Goal: Task Accomplishment & Management: Use online tool/utility

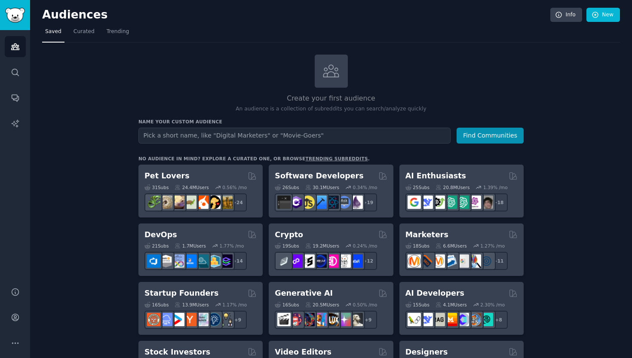
click at [259, 136] on input "text" at bounding box center [295, 136] width 312 height 16
type input "r"
type input "hr"
click at [491, 135] on button "Find Communities" at bounding box center [490, 136] width 67 height 16
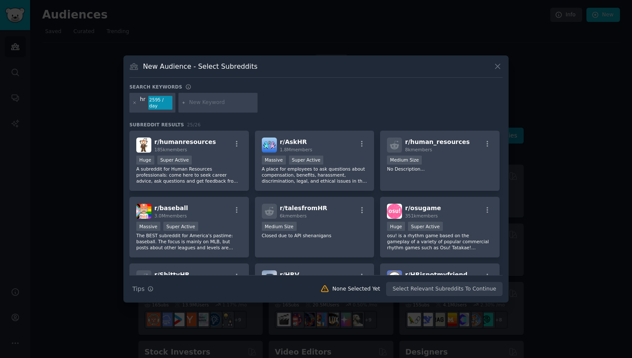
click at [221, 108] on div at bounding box center [218, 103] width 79 height 20
click at [206, 100] on input "text" at bounding box center [221, 103] width 65 height 8
type input "recruit"
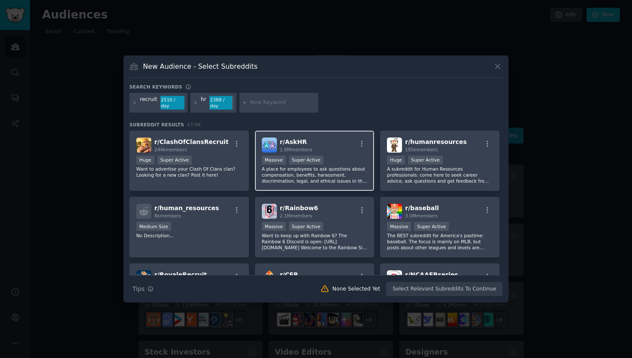
click at [343, 161] on div "Massive Super Active" at bounding box center [315, 161] width 106 height 11
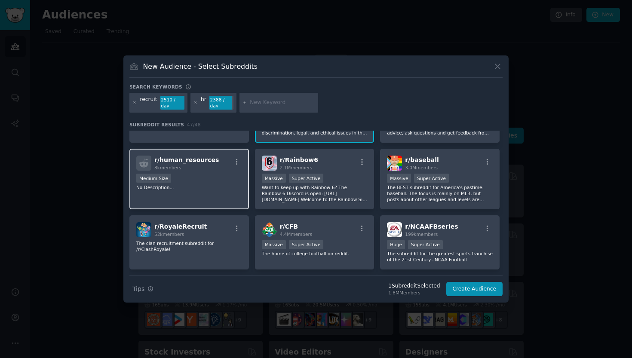
scroll to position [49, 0]
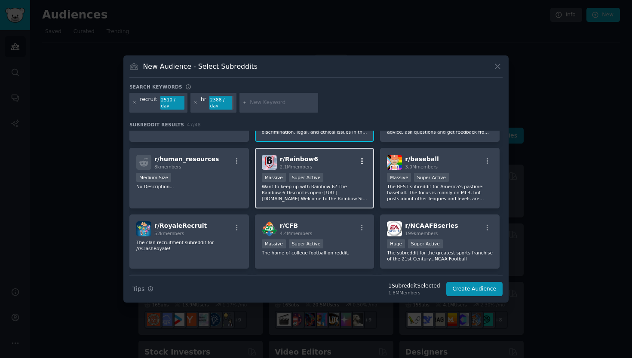
click at [361, 163] on icon "button" at bounding box center [362, 161] width 8 height 8
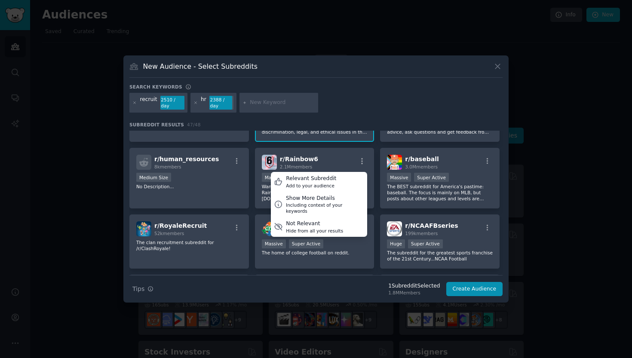
click at [380, 96] on div "recruit 2510 / day hr 2388 / day" at bounding box center [315, 104] width 373 height 23
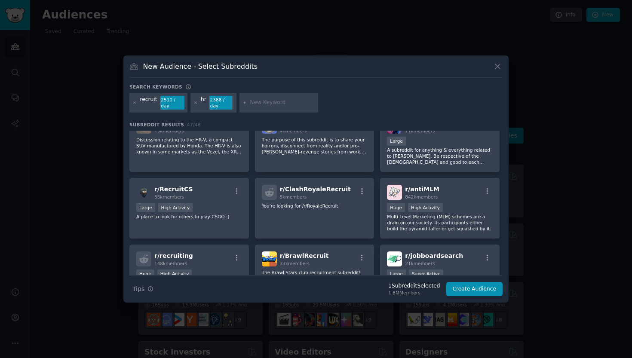
scroll to position [349, 0]
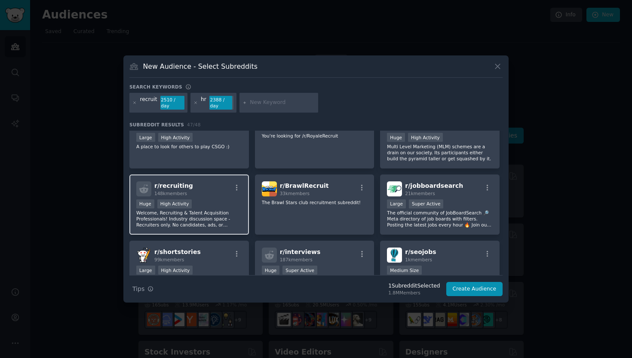
click at [214, 205] on div "Huge High Activity" at bounding box center [189, 205] width 106 height 11
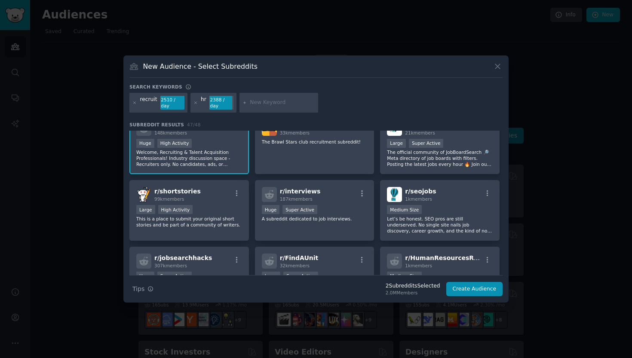
scroll to position [427, 0]
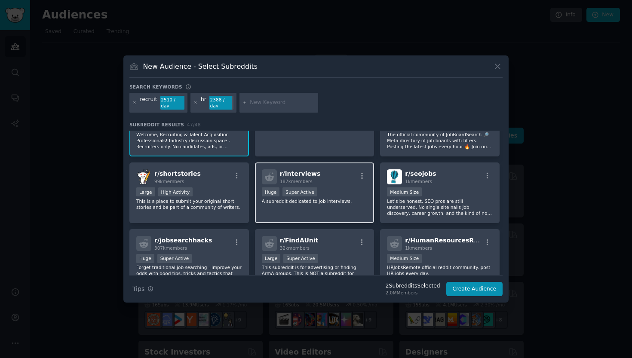
click at [304, 204] on p "A subreddit dedicated to job interviews." at bounding box center [315, 201] width 106 height 6
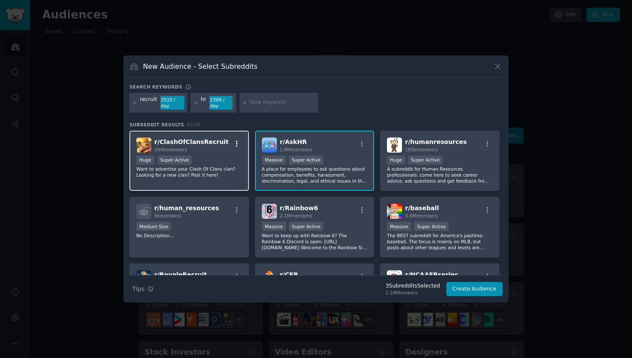
scroll to position [0, 0]
click at [195, 103] on icon at bounding box center [195, 103] width 2 height 2
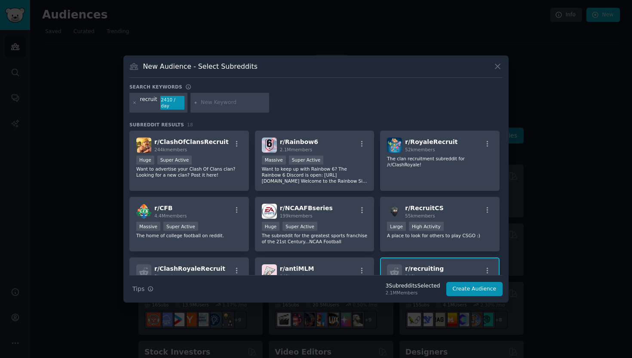
click at [212, 105] on input "text" at bounding box center [233, 103] width 65 height 8
type input "recruitment"
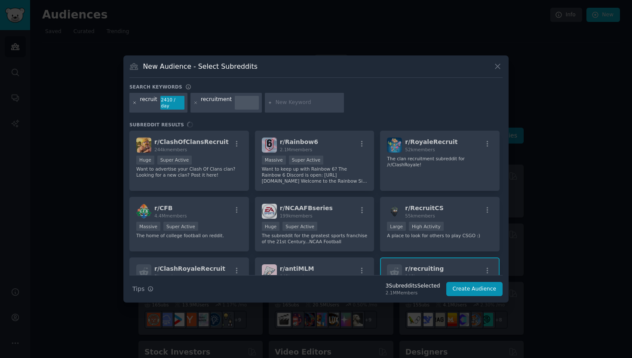
click at [135, 103] on icon at bounding box center [135, 103] width 2 height 2
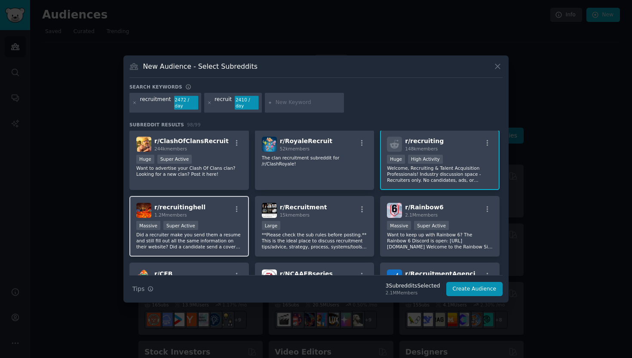
scroll to position [43, 0]
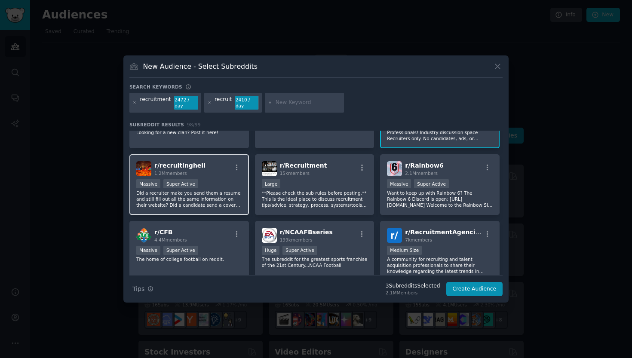
click at [218, 178] on div "r/ recruitinghell 1.2M members Massive Super Active Did a recruiter make you se…" at bounding box center [189, 184] width 120 height 61
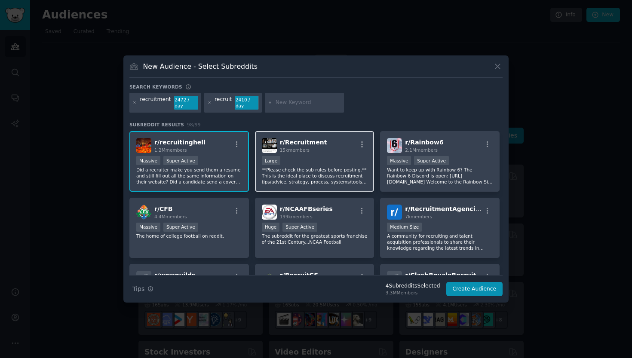
click at [302, 171] on p "**Please check the sub rules before posting.** This is the ideal place to discu…" at bounding box center [315, 176] width 106 height 18
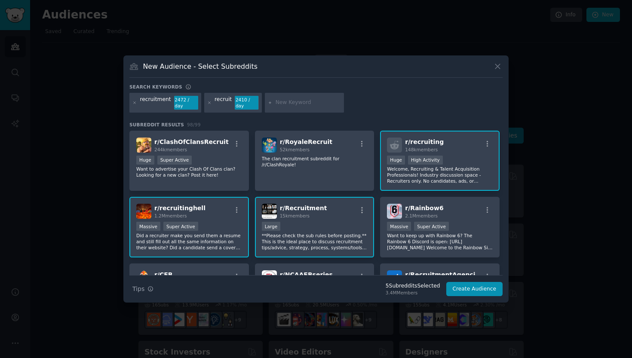
scroll to position [0, 0]
click at [207, 104] on icon at bounding box center [209, 103] width 5 height 5
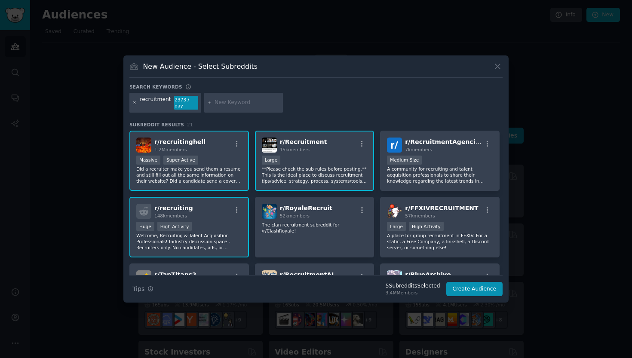
click at [135, 104] on icon at bounding box center [135, 103] width 5 height 5
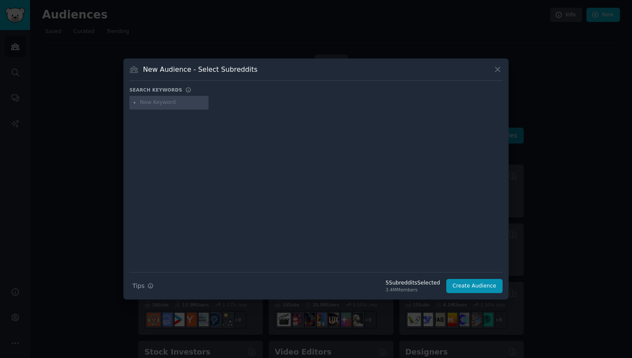
click at [153, 101] on input "text" at bounding box center [172, 103] width 65 height 8
type input "talent acquisition"
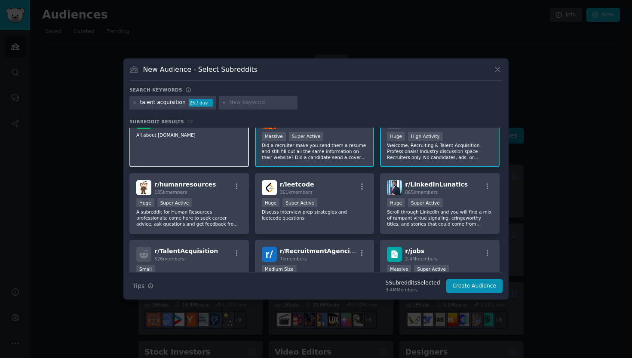
scroll to position [43, 0]
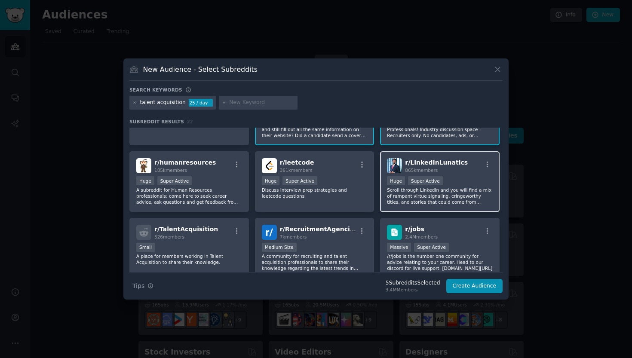
click at [397, 203] on p "Scroll through LinkedIn and you will find a mix of rampant virtue signaling, cr…" at bounding box center [440, 196] width 106 height 18
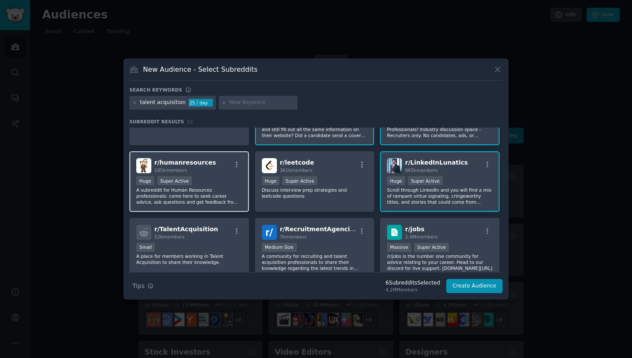
click at [226, 186] on div "Huge Super Active" at bounding box center [189, 181] width 106 height 11
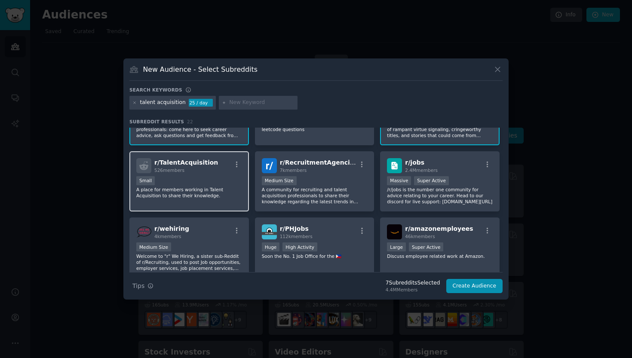
scroll to position [110, 0]
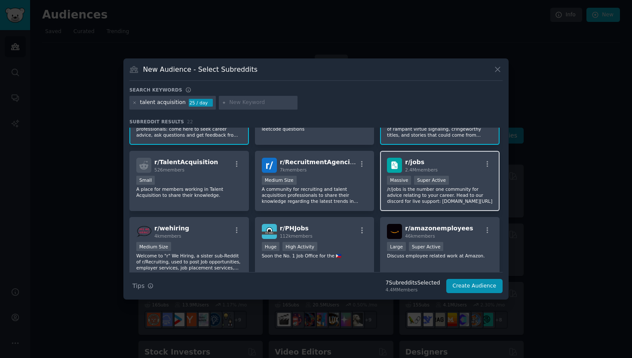
click at [408, 203] on p "/r/jobs is the number one community for advice relating to your career. Head to…" at bounding box center [440, 195] width 106 height 18
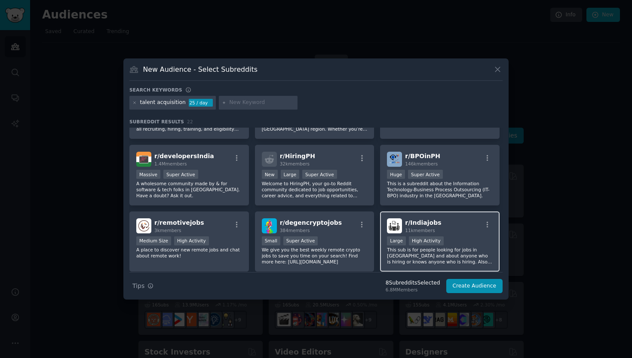
scroll to position [340, 0]
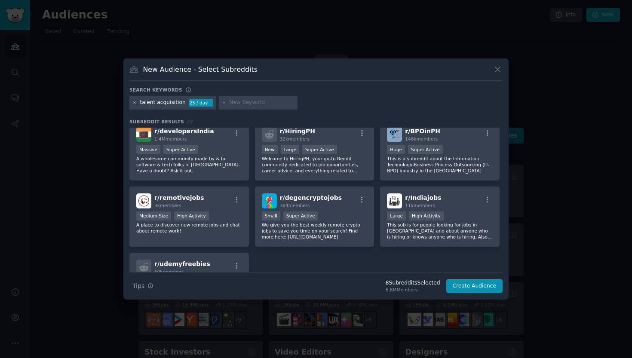
click at [135, 102] on icon at bounding box center [135, 103] width 5 height 5
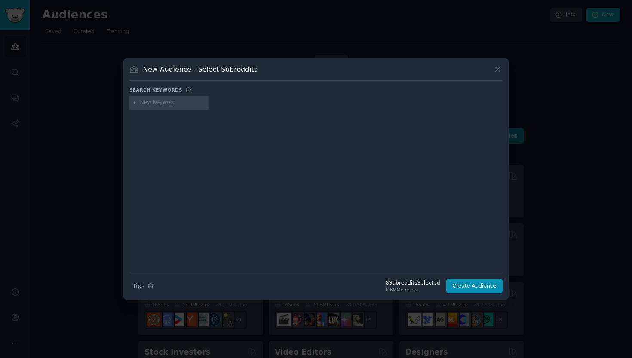
click at [168, 102] on input "text" at bounding box center [172, 103] width 65 height 8
type input "a"
type input "job"
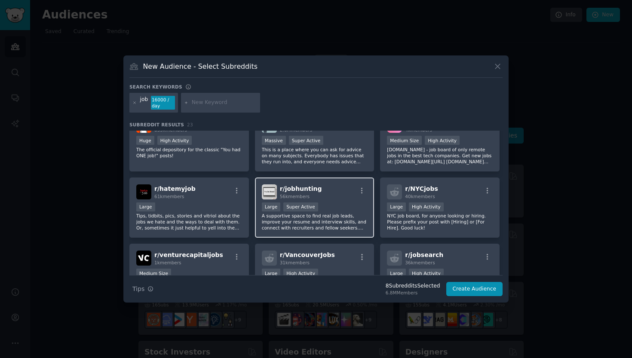
scroll to position [240, 0]
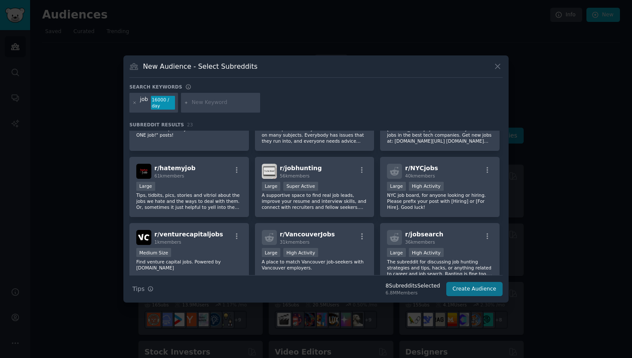
click at [472, 288] on button "Create Audience" at bounding box center [475, 289] width 57 height 15
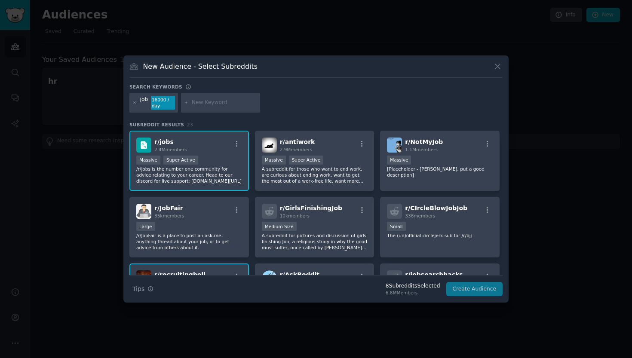
scroll to position [-7, 0]
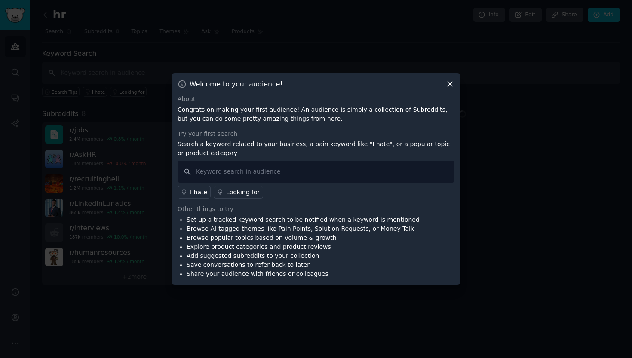
click at [451, 85] on icon at bounding box center [450, 84] width 5 height 5
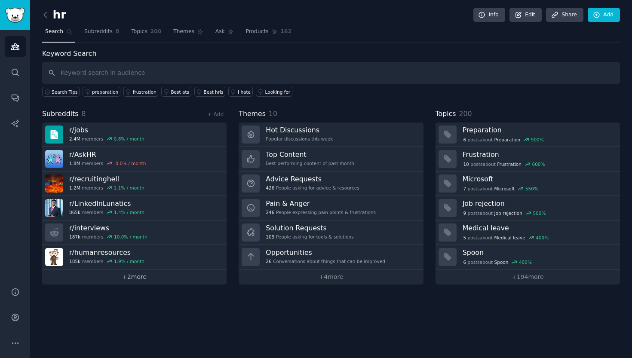
click at [148, 281] on link "+ 2 more" at bounding box center [134, 277] width 185 height 15
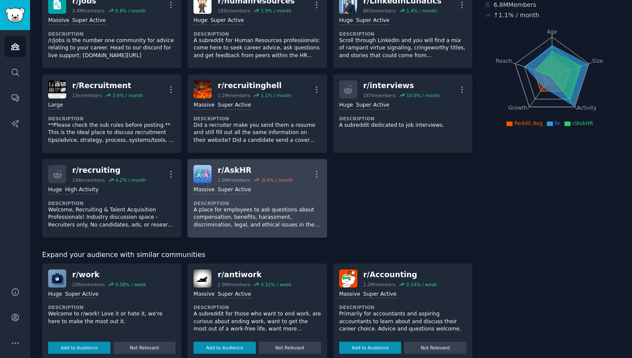
scroll to position [150, 0]
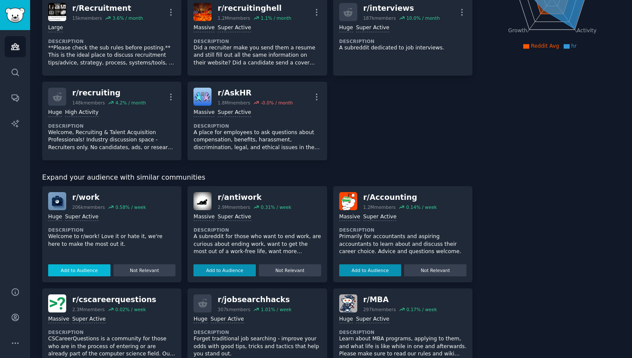
click at [87, 267] on button "Add to Audience" at bounding box center [79, 271] width 62 height 12
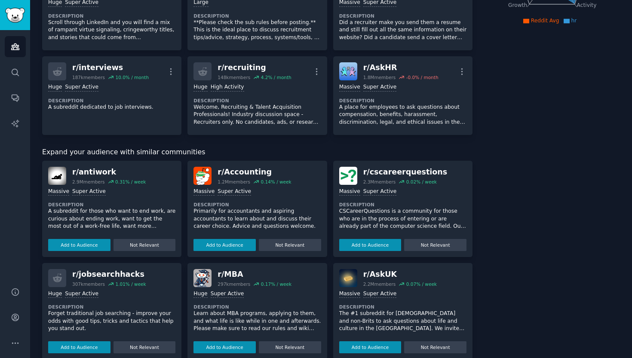
scroll to position [176, 0]
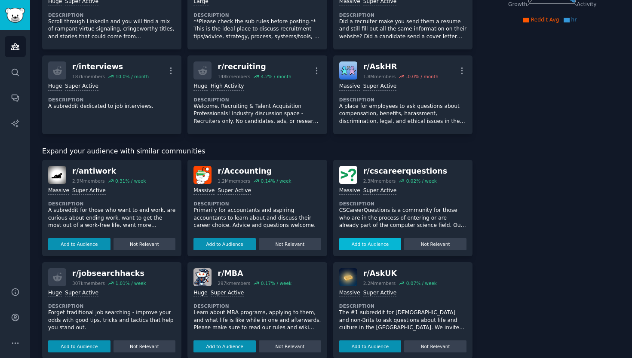
click at [372, 241] on button "Add to Audience" at bounding box center [370, 244] width 62 height 12
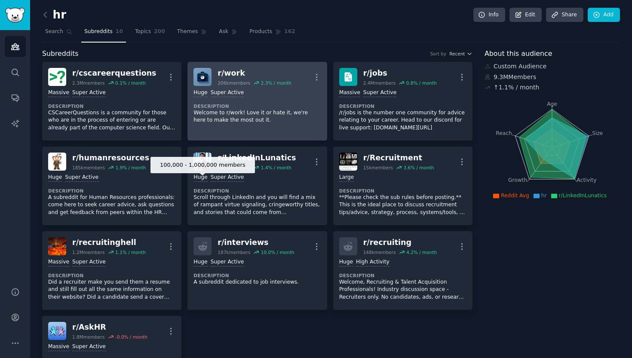
scroll to position [0, 0]
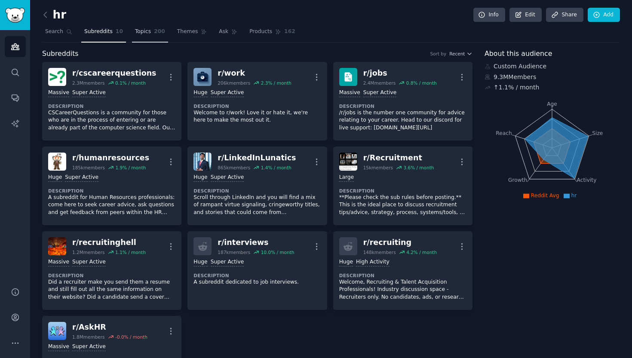
click at [145, 32] on span "Topics" at bounding box center [143, 32] width 16 height 8
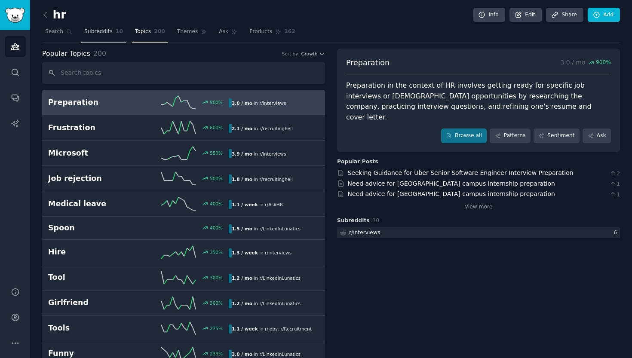
click at [93, 31] on span "Subreddits" at bounding box center [98, 32] width 28 height 8
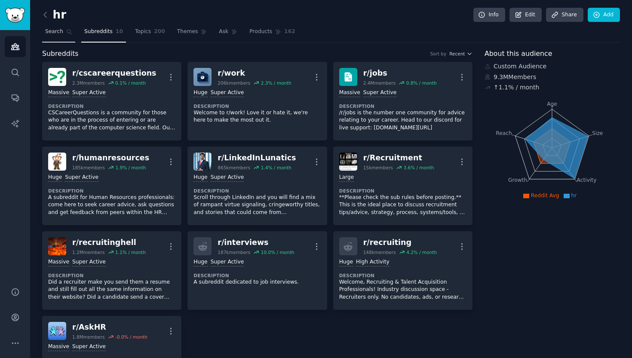
click at [54, 28] on span "Search" at bounding box center [54, 32] width 18 height 8
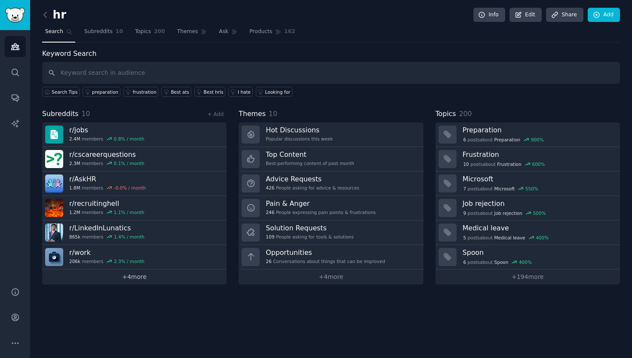
click at [138, 278] on link "+ 4 more" at bounding box center [134, 277] width 185 height 15
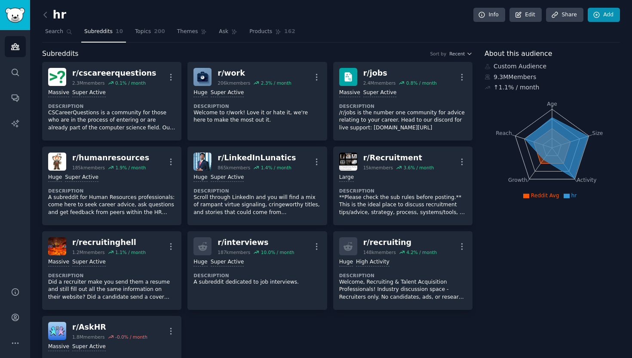
click at [607, 15] on link "Add" at bounding box center [604, 15] width 32 height 15
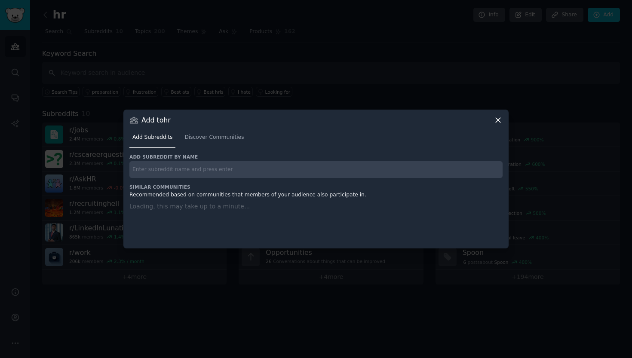
click at [225, 170] on input "text" at bounding box center [315, 169] width 373 height 17
paste input "startup recruiter"
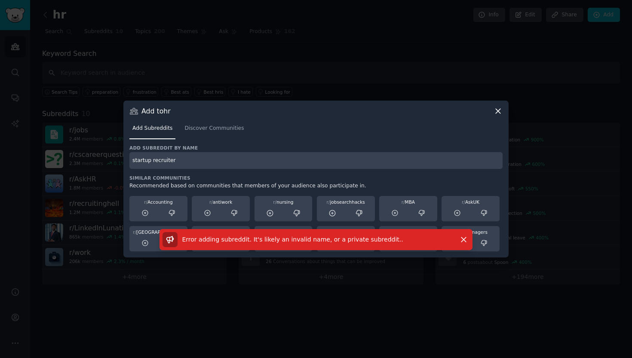
click at [150, 159] on input "startup recruiter" at bounding box center [315, 160] width 373 height 17
click at [195, 159] on input "startuprecruiter" at bounding box center [315, 160] width 373 height 17
type input "startup"
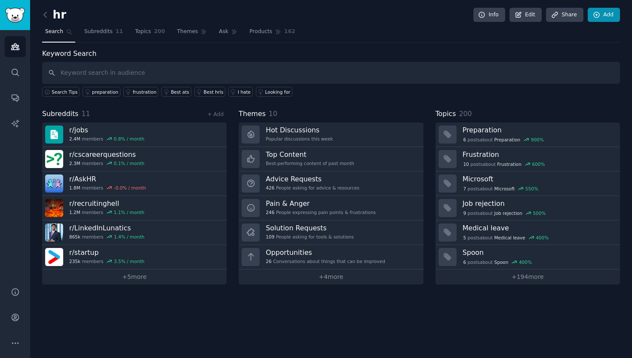
click at [607, 15] on link "Add" at bounding box center [604, 15] width 32 height 15
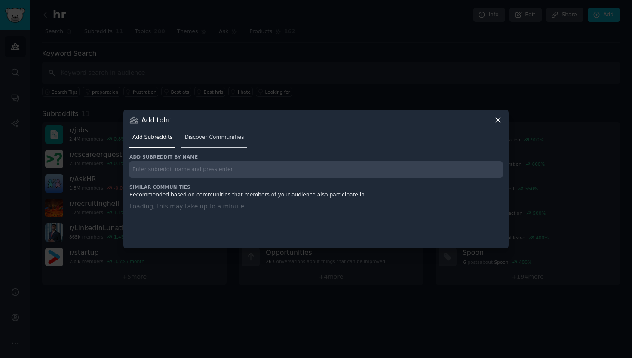
click at [193, 136] on span "Discover Communities" at bounding box center [214, 138] width 59 height 8
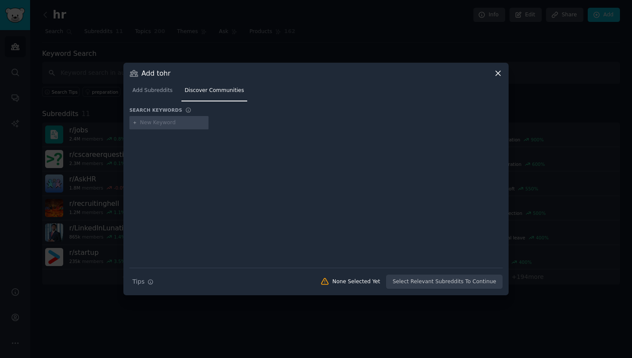
type input "startup recruiter"
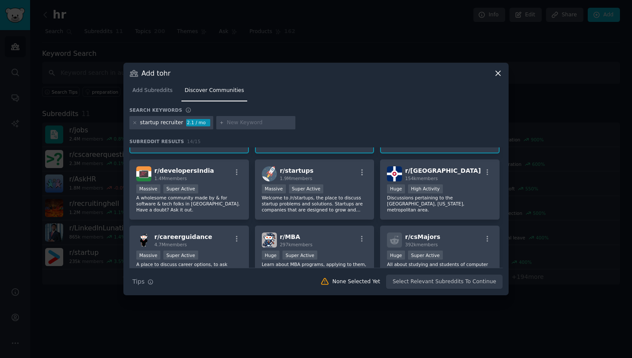
scroll to position [55, 0]
click at [319, 205] on p "Welcome to /r/startups, the place to discuss startup problems and solutions. St…" at bounding box center [315, 203] width 106 height 18
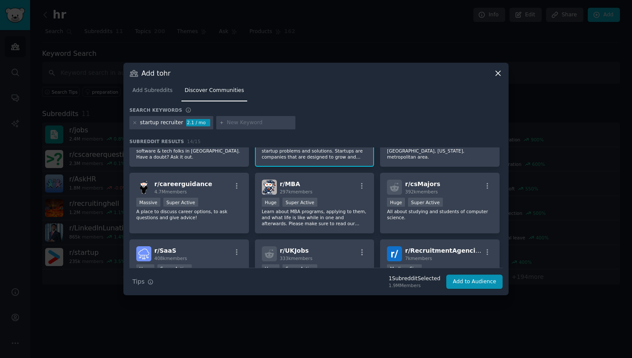
scroll to position [108, 0]
click at [227, 225] on div "r/ careerguidance 4.7M members Massive Super Active A place to discuss career o…" at bounding box center [189, 202] width 120 height 61
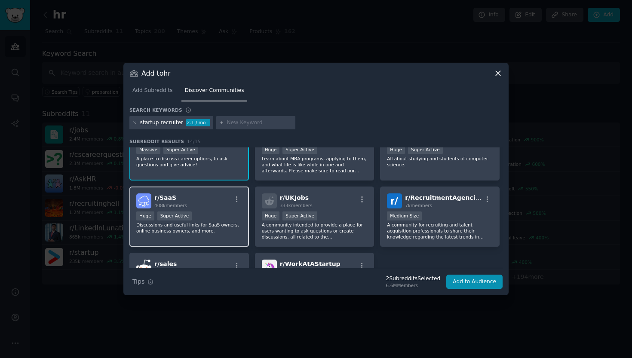
scroll to position [172, 0]
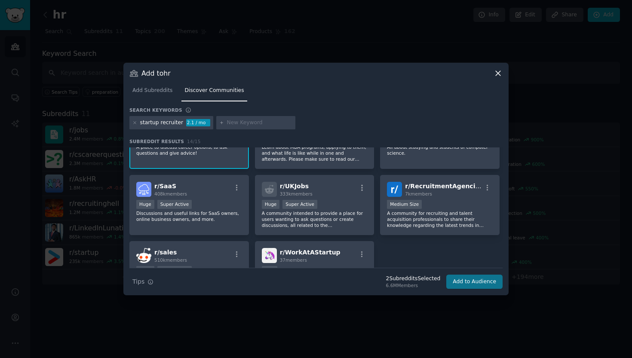
click at [480, 283] on button "Add to Audience" at bounding box center [475, 282] width 56 height 15
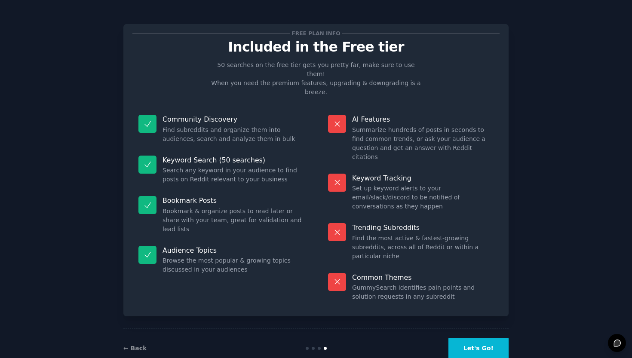
click at [479, 338] on button "Let's Go!" at bounding box center [479, 348] width 60 height 21
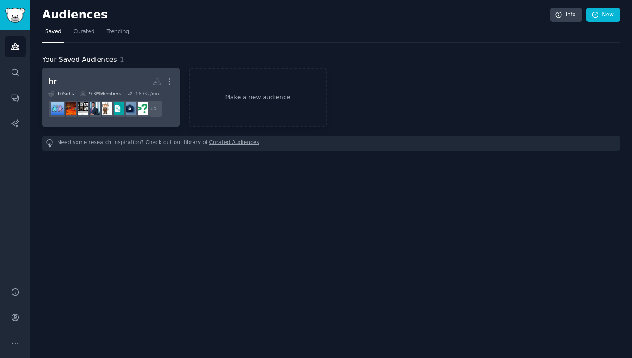
click at [95, 85] on h2 "hr More" at bounding box center [111, 81] width 126 height 15
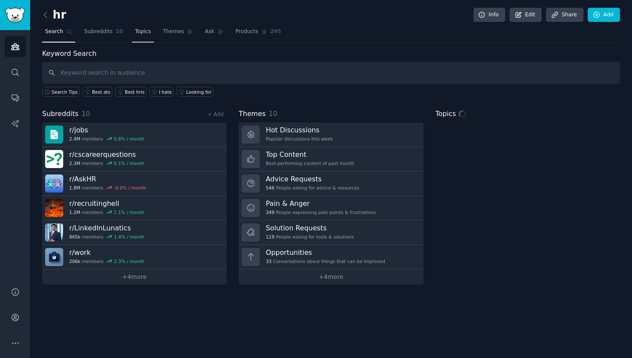
click at [142, 35] on span "Topics" at bounding box center [143, 32] width 16 height 8
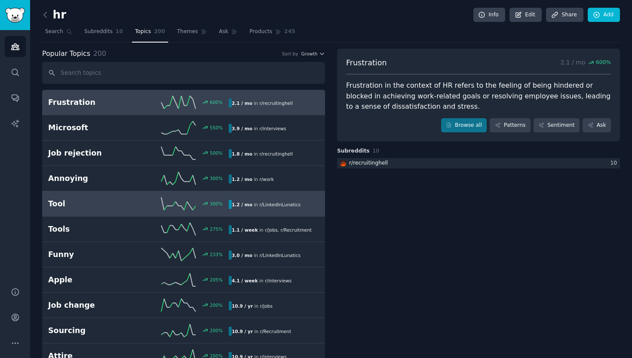
click at [139, 209] on div "300 %" at bounding box center [184, 203] width 90 height 13
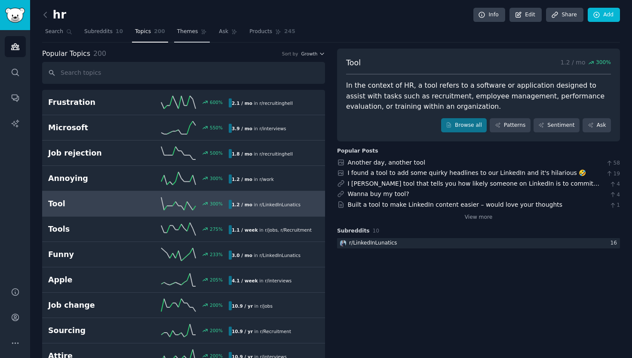
click at [190, 35] on span "Themes" at bounding box center [187, 32] width 21 height 8
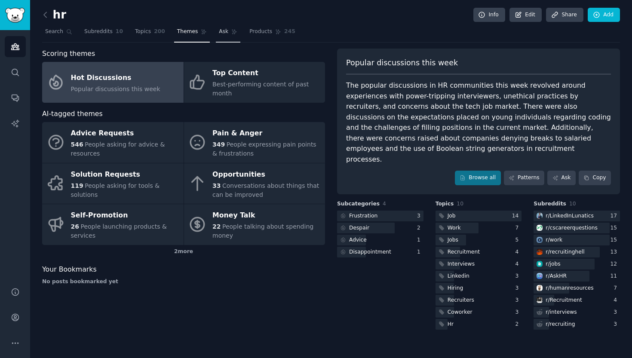
click at [222, 31] on span "Ask" at bounding box center [223, 32] width 9 height 8
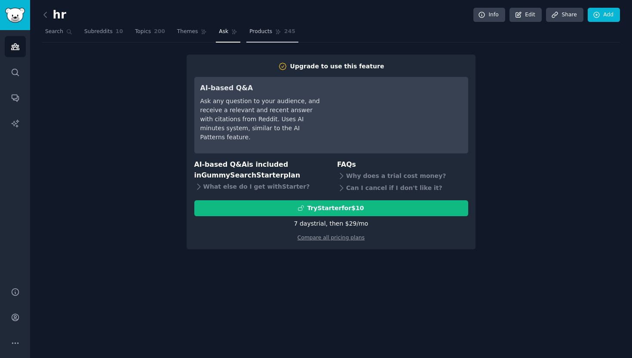
click at [262, 29] on span "Products" at bounding box center [261, 32] width 23 height 8
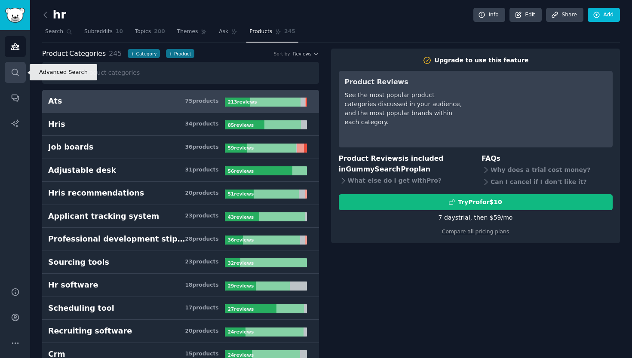
click at [13, 77] on icon "Sidebar" at bounding box center [15, 72] width 9 height 9
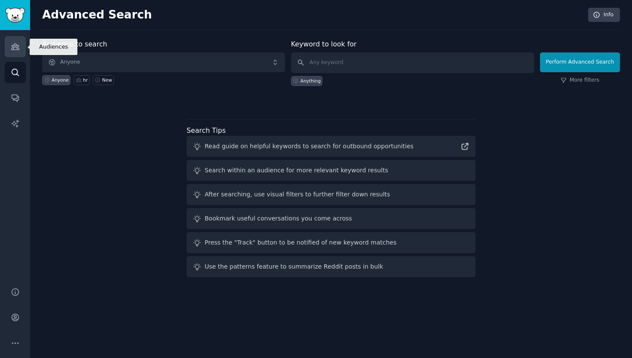
click at [14, 39] on link "Audiences" at bounding box center [15, 46] width 21 height 21
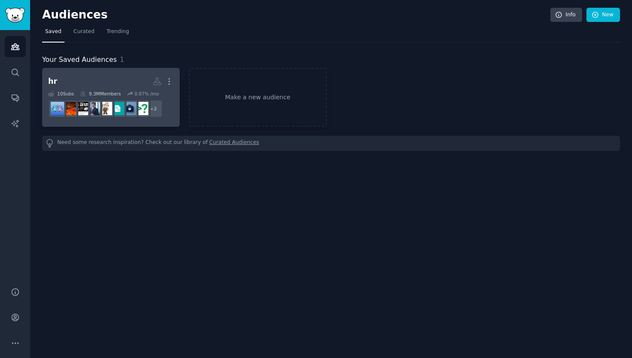
click at [108, 85] on h2 "hr More" at bounding box center [111, 81] width 126 height 15
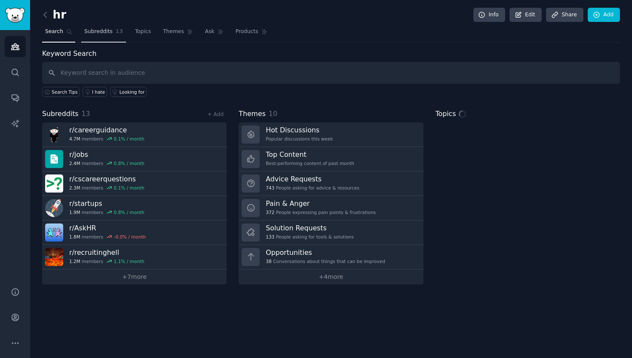
click at [104, 34] on span "Subreddits" at bounding box center [98, 32] width 28 height 8
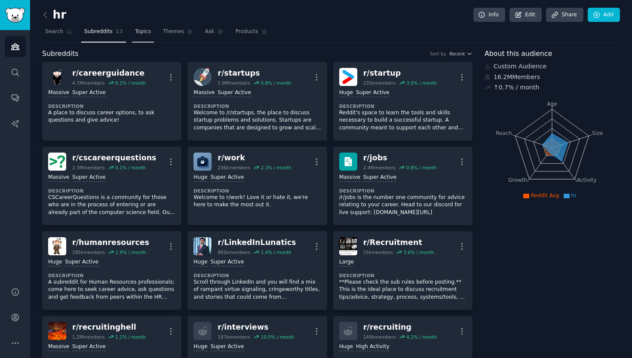
click at [136, 33] on span "Topics" at bounding box center [143, 32] width 16 height 8
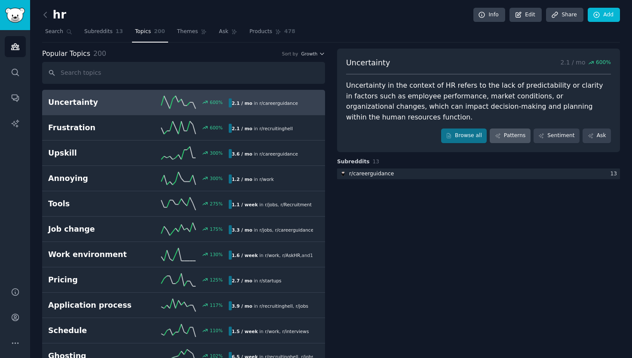
click at [516, 129] on link "Patterns" at bounding box center [510, 136] width 40 height 15
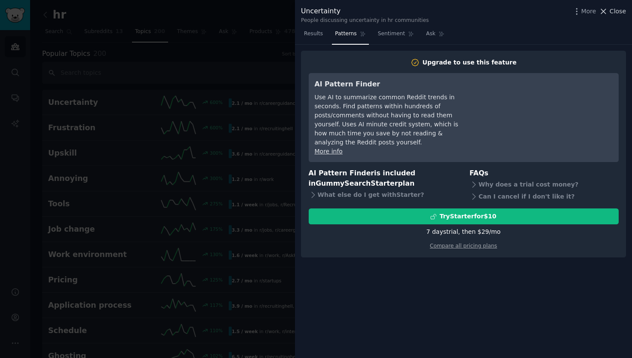
click at [622, 10] on span "Close" at bounding box center [618, 11] width 16 height 9
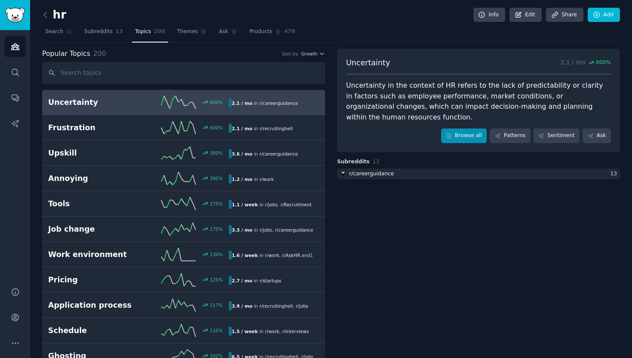
click at [475, 129] on link "Browse all" at bounding box center [464, 136] width 46 height 15
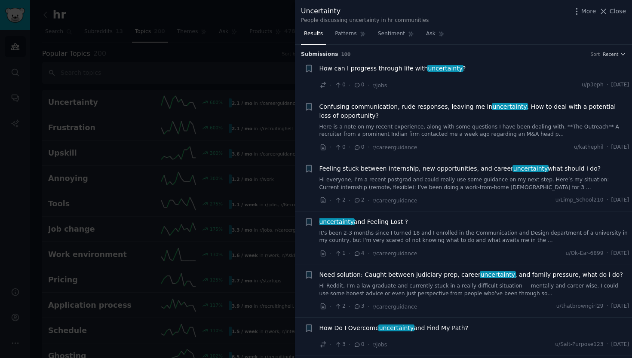
click at [213, 61] on div at bounding box center [316, 179] width 632 height 358
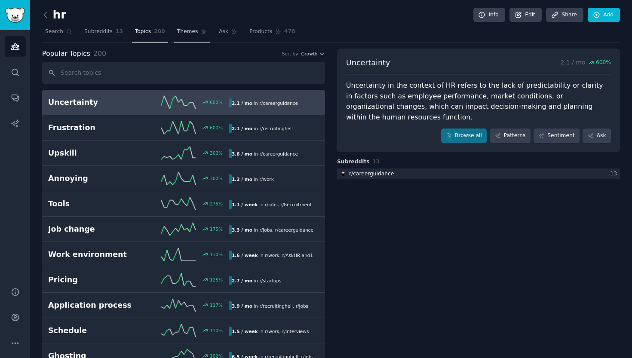
click at [197, 34] on link "Themes" at bounding box center [192, 34] width 36 height 18
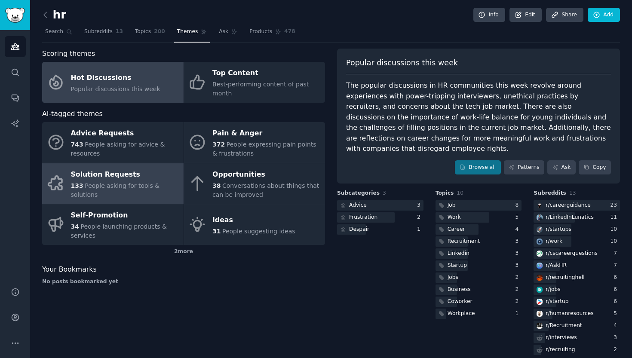
click at [150, 179] on div "Solution Requests" at bounding box center [125, 175] width 108 height 14
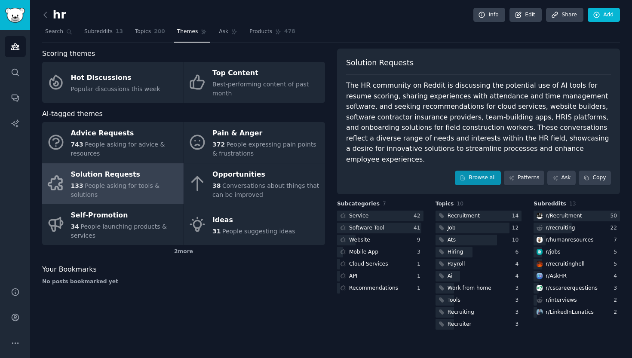
click at [484, 171] on link "Browse all" at bounding box center [478, 178] width 46 height 15
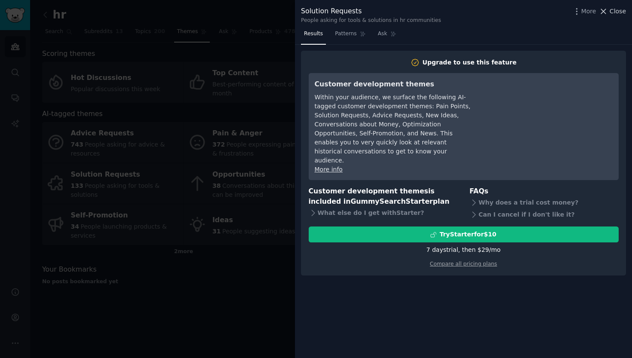
click at [612, 12] on span "Close" at bounding box center [618, 11] width 16 height 9
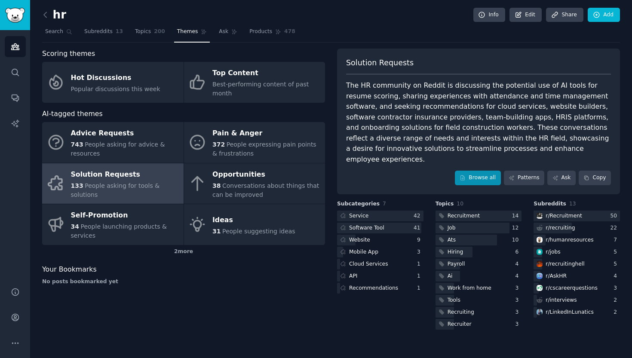
click at [471, 171] on link "Browse all" at bounding box center [478, 178] width 46 height 15
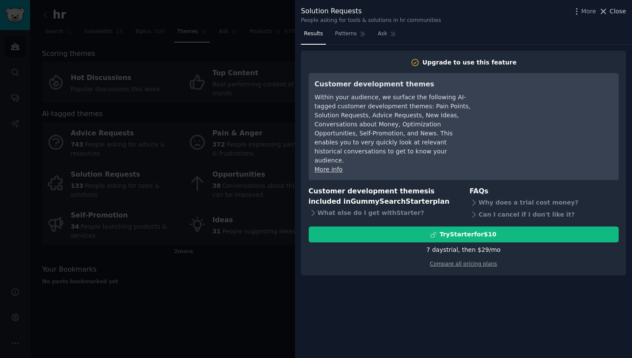
click at [617, 15] on span "Close" at bounding box center [618, 11] width 16 height 9
